Goal: Information Seeking & Learning: Learn about a topic

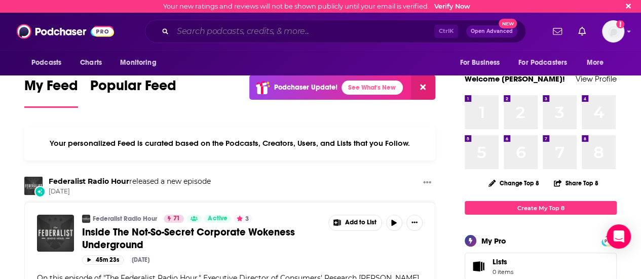
click at [213, 33] on input "Search podcasts, credits, & more..." at bounding box center [303, 31] width 261 height 16
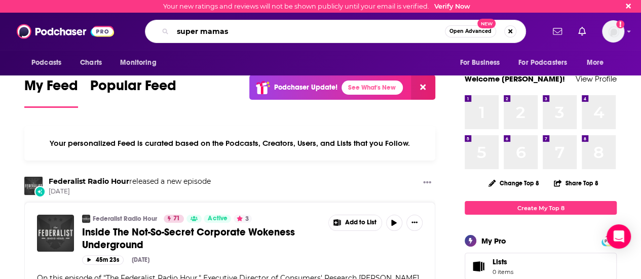
type input "super mamas"
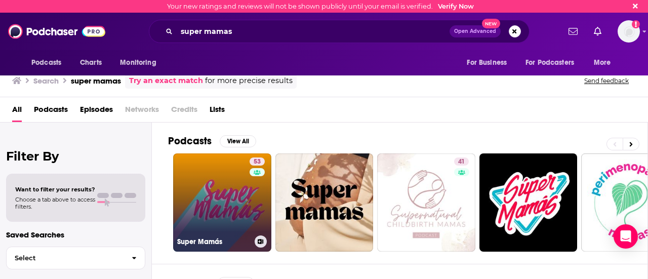
click at [269, 201] on link "53 Super Mamás" at bounding box center [222, 202] width 98 height 98
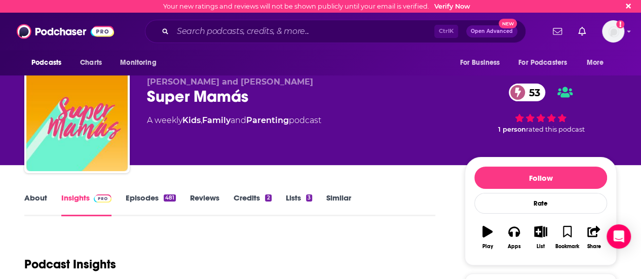
click at [242, 96] on div "Super Mamás 53" at bounding box center [297, 97] width 301 height 20
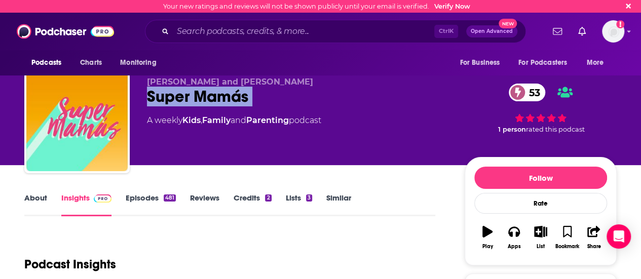
click at [242, 96] on div "Super Mamás 53" at bounding box center [297, 97] width 301 height 20
copy div "Super Mamás 53"
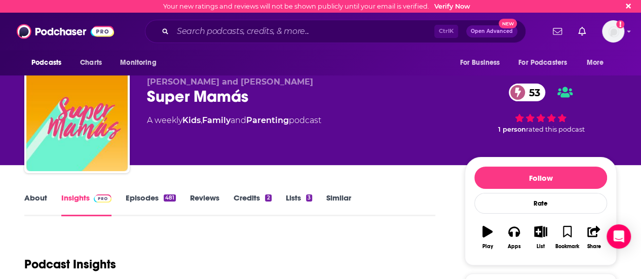
click at [324, 150] on div "Paulina and Bricia Lopez Super Mamás 53 A weekly Kids , Family and Parenting po…" at bounding box center [297, 117] width 301 height 81
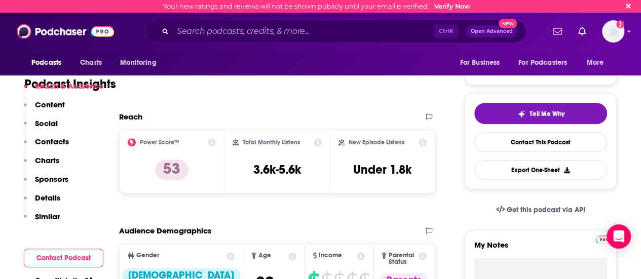
scroll to position [203, 0]
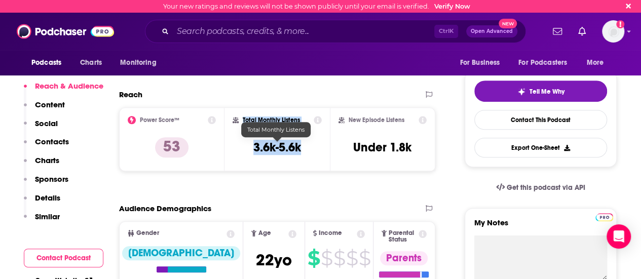
drag, startPoint x: 243, startPoint y: 119, endPoint x: 306, endPoint y: 147, distance: 69.4
click at [306, 147] on div "Total Monthly Listens 3.6k-5.6k" at bounding box center [276, 139] width 89 height 47
copy div "Total Monthly Listens 3.6k-5.6k"
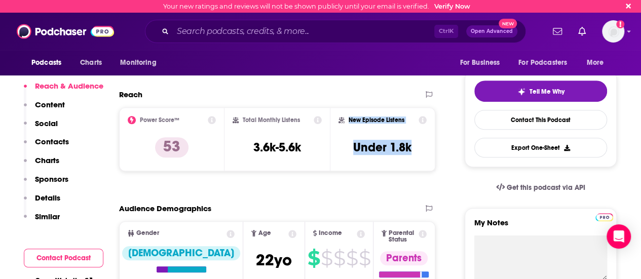
drag, startPoint x: 349, startPoint y: 120, endPoint x: 417, endPoint y: 143, distance: 71.3
click at [417, 143] on div "New Episode Listens Under 1.8k" at bounding box center [382, 139] width 88 height 47
copy div "New Episode Listens Under 1.8k"
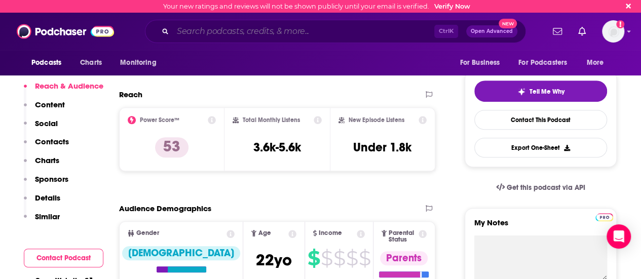
click at [241, 29] on input "Search podcasts, credits, & more..." at bounding box center [303, 31] width 261 height 16
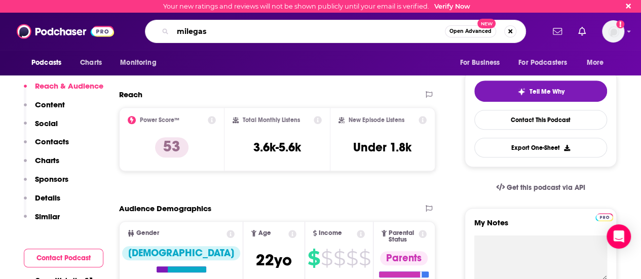
type input "milegasi"
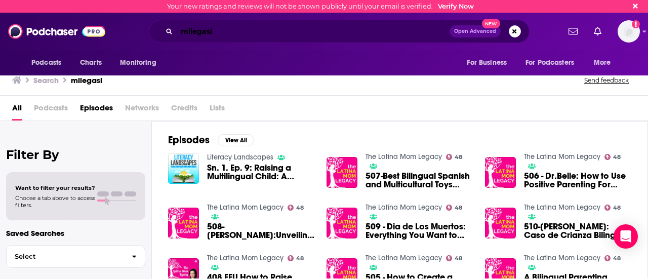
click at [241, 29] on input "milegasi" at bounding box center [313, 31] width 273 height 16
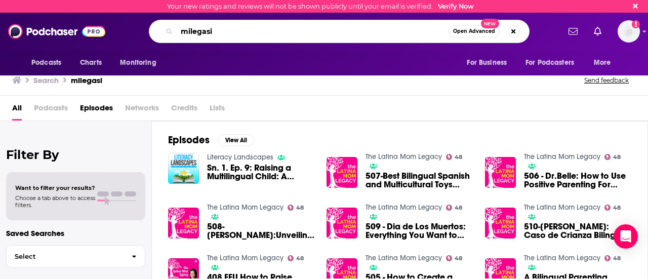
click at [241, 29] on input "milegasi" at bounding box center [313, 31] width 272 height 16
type input "the latina mom legacy"
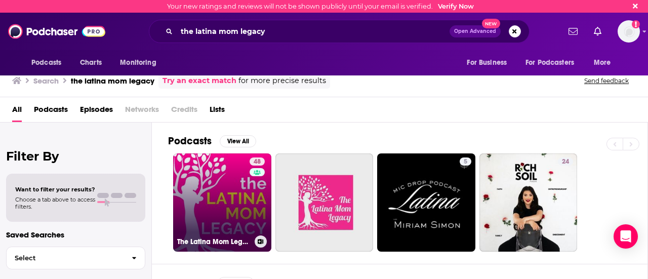
click at [225, 221] on link "48 The Latina Mom Legacy" at bounding box center [222, 202] width 98 height 98
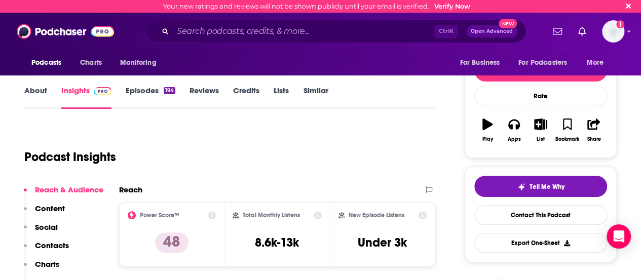
scroll to position [203, 0]
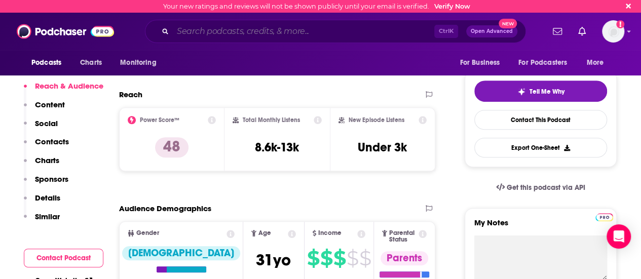
click at [282, 35] on input "Search podcasts, credits, & more..." at bounding box center [303, 31] width 261 height 16
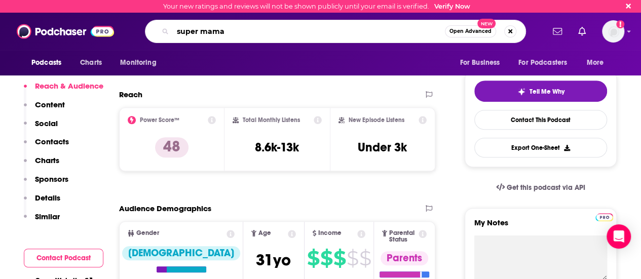
type input "super mamas"
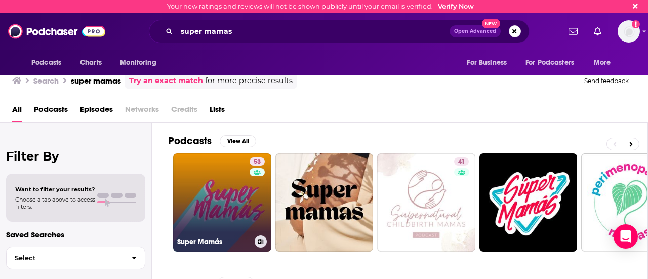
click at [215, 200] on link "53 Super Mamás" at bounding box center [222, 202] width 98 height 98
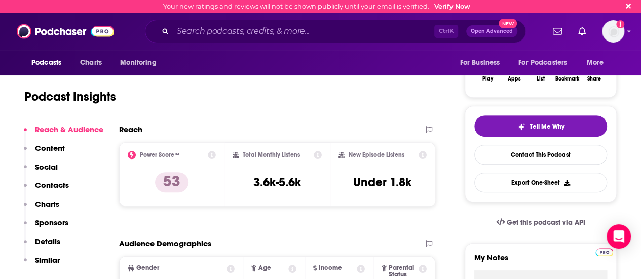
scroll to position [152, 0]
